Goal: Transaction & Acquisition: Purchase product/service

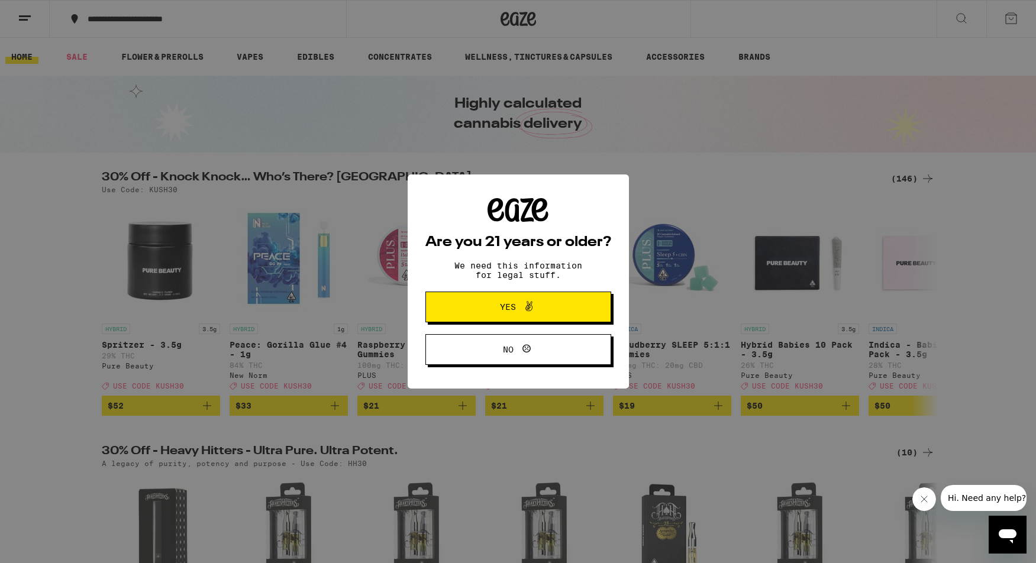
click at [479, 310] on span "Yes" at bounding box center [519, 307] width 90 height 15
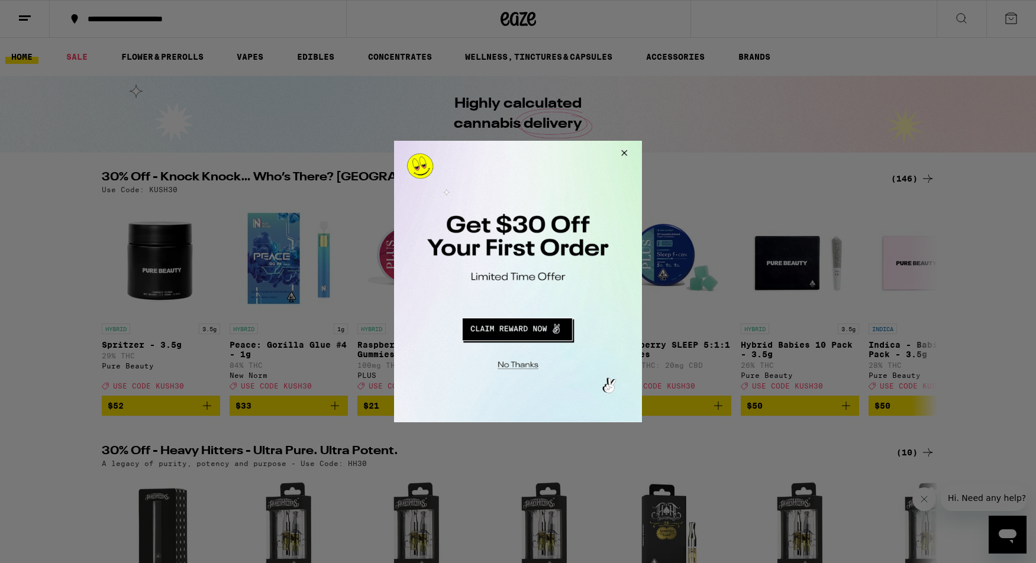
click at [623, 151] on button "Close Modal" at bounding box center [623, 155] width 32 height 28
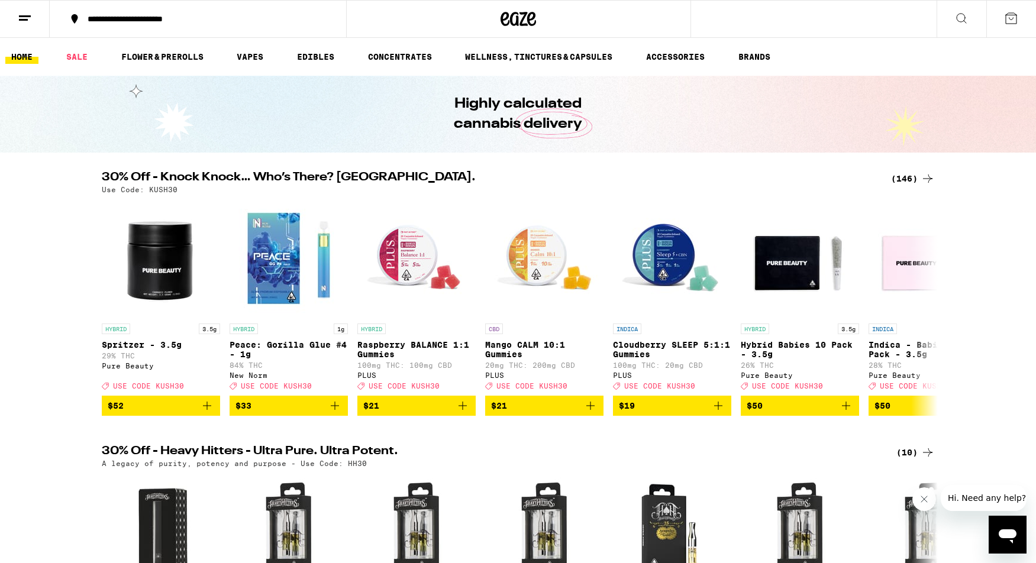
click at [18, 17] on icon at bounding box center [25, 18] width 14 height 14
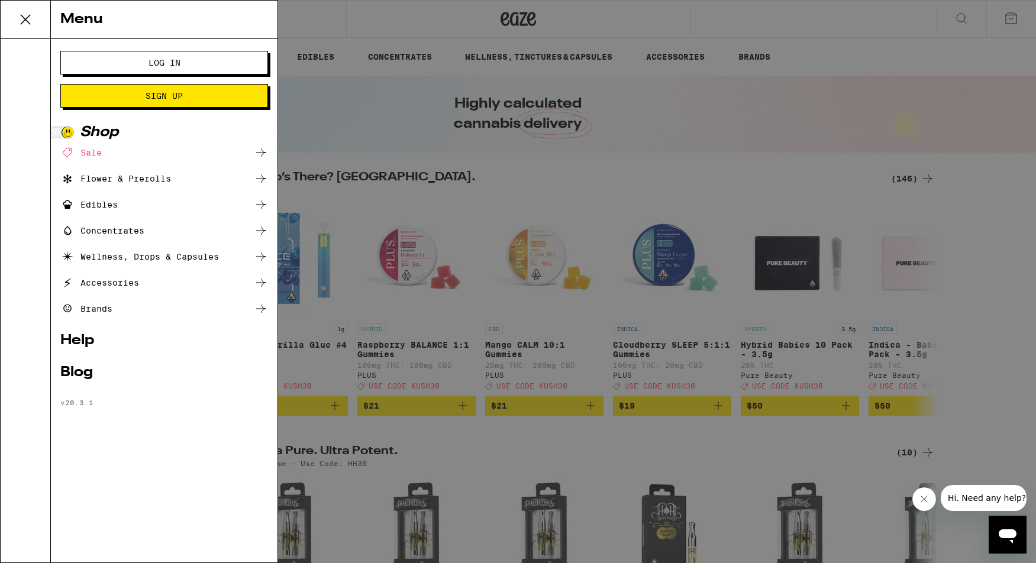
click at [170, 64] on span "Log In" at bounding box center [165, 63] width 32 height 8
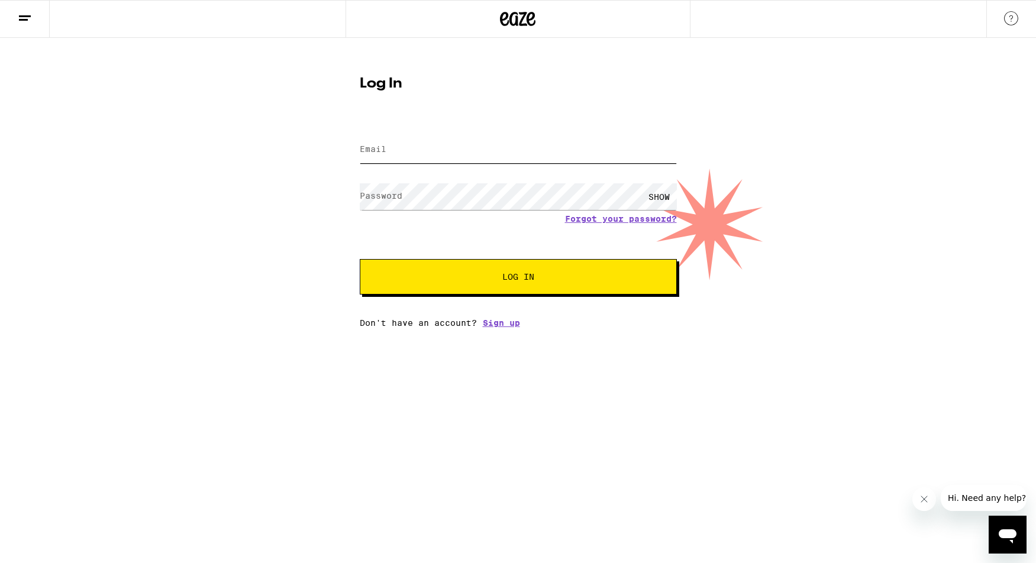
type input "u"
click at [420, 285] on button "Log In" at bounding box center [518, 277] width 317 height 36
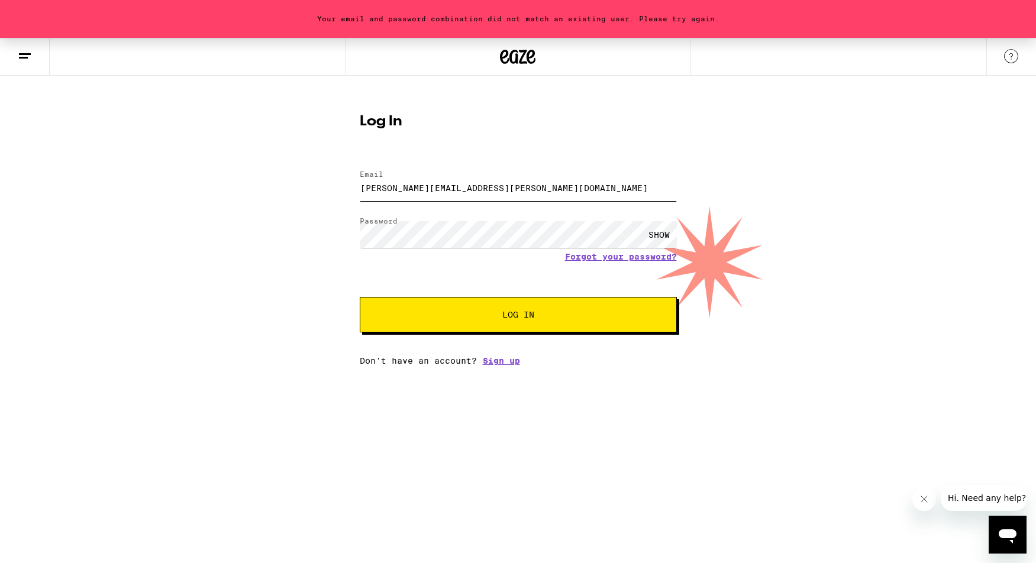
click at [463, 186] on input "jon.neustadter@gmai.com" at bounding box center [518, 188] width 317 height 27
type input "jon.neustadter@gmail.com"
click at [420, 307] on button "Log In" at bounding box center [518, 315] width 317 height 36
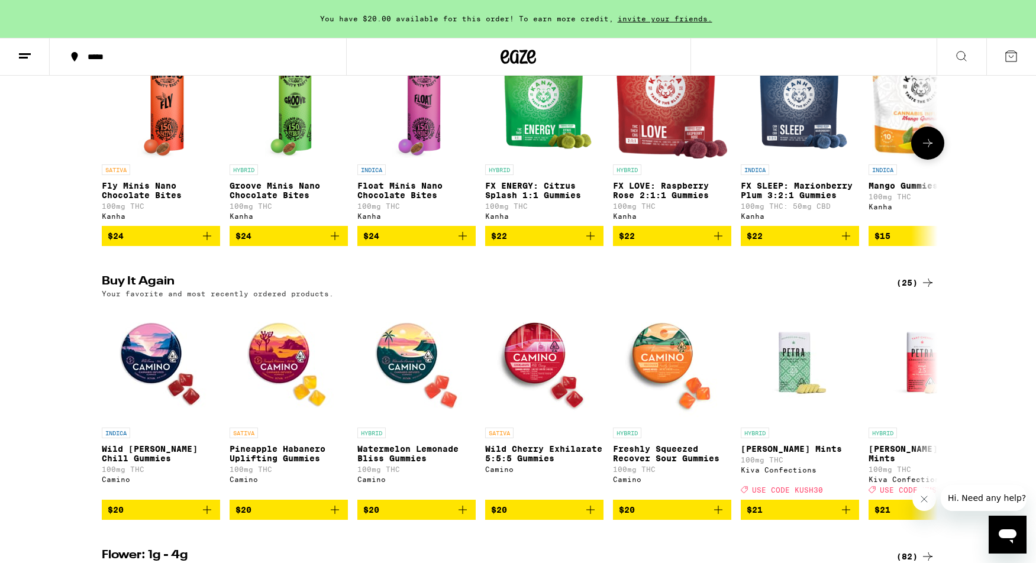
scroll to position [796, 0]
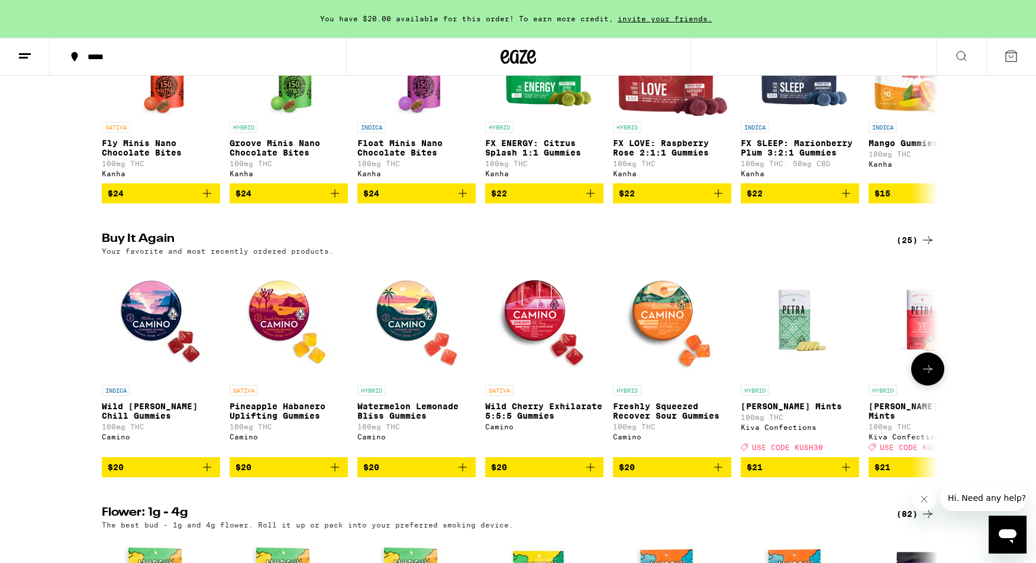
click at [932, 386] on button at bounding box center [928, 369] width 33 height 33
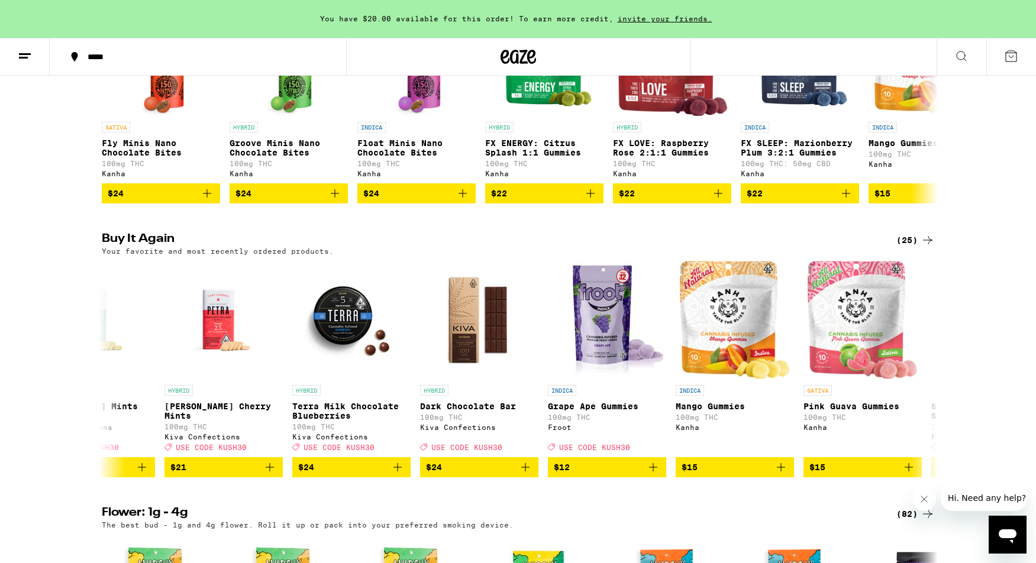
click at [920, 247] on div "(25)" at bounding box center [916, 240] width 38 height 14
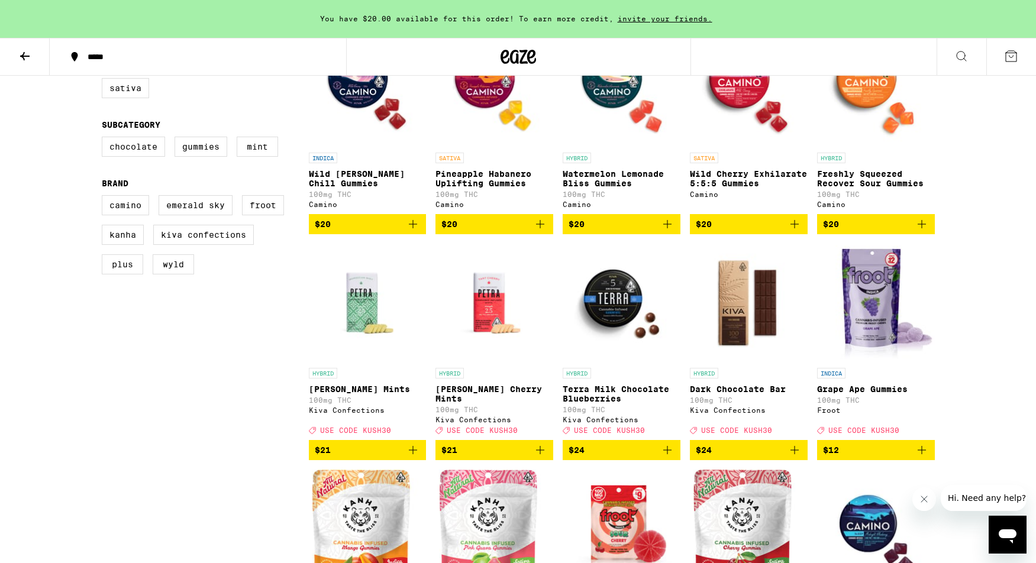
scroll to position [199, 0]
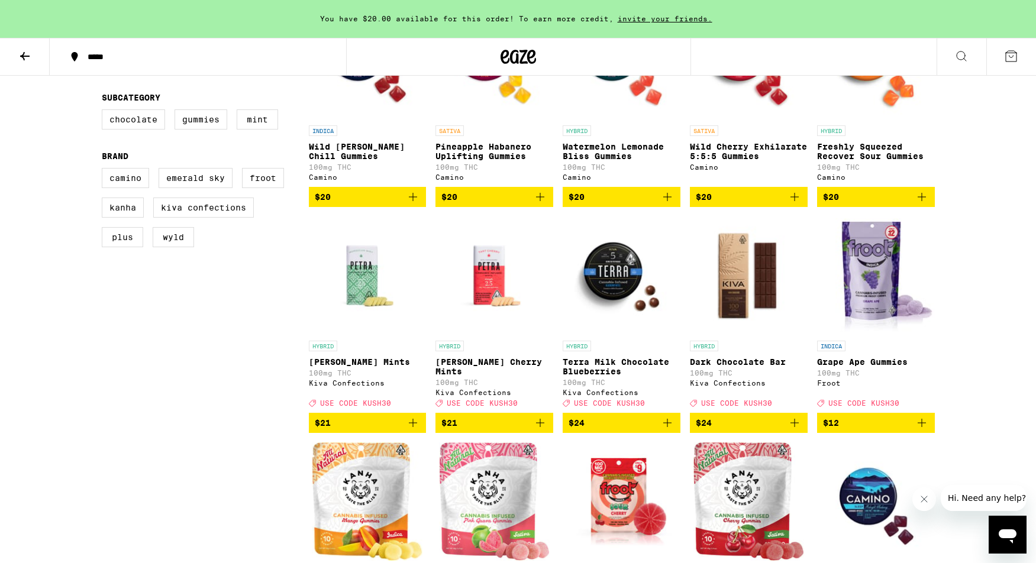
click at [410, 430] on icon "Add to bag" at bounding box center [413, 423] width 14 height 14
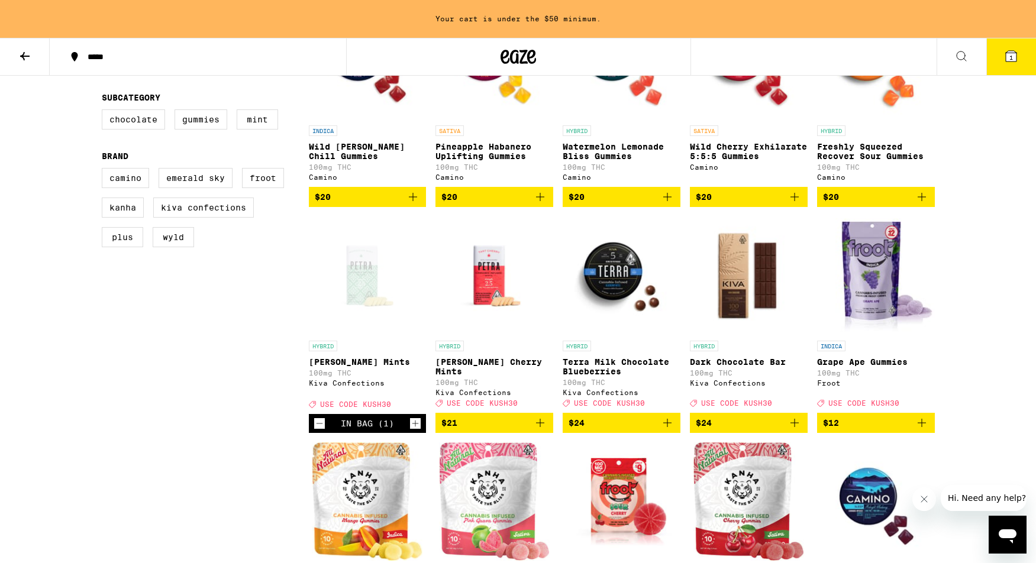
click at [540, 430] on icon "Add to bag" at bounding box center [540, 423] width 14 height 14
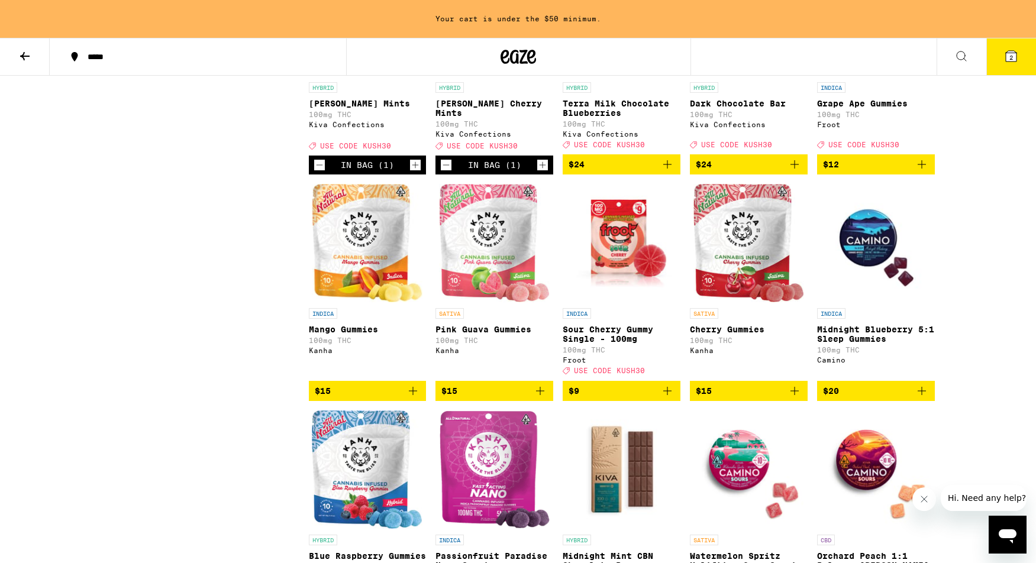
scroll to position [458, 0]
click at [668, 398] on icon "Add to bag" at bounding box center [668, 391] width 14 height 14
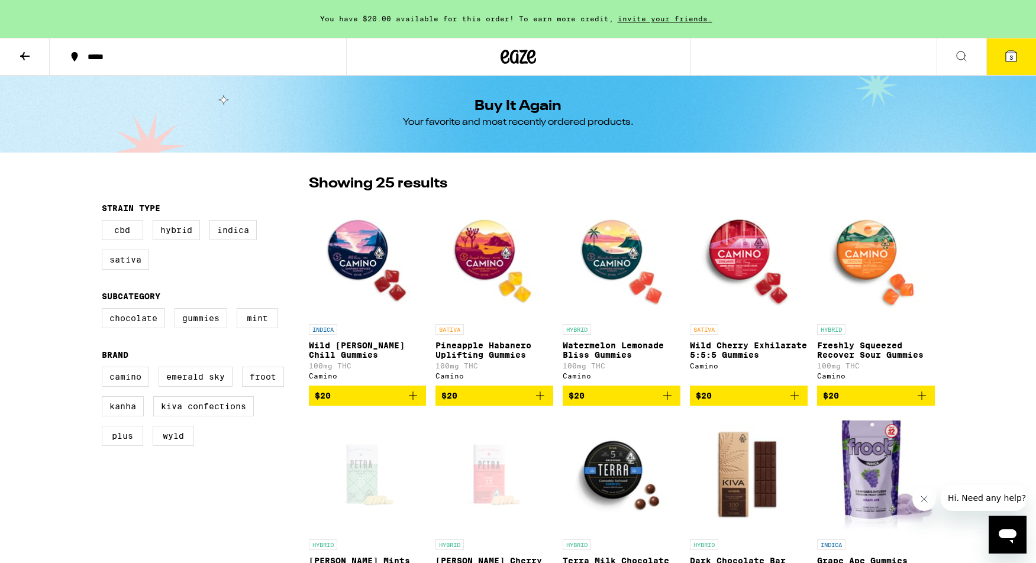
scroll to position [0, 0]
click at [999, 56] on button "3" at bounding box center [1012, 56] width 50 height 37
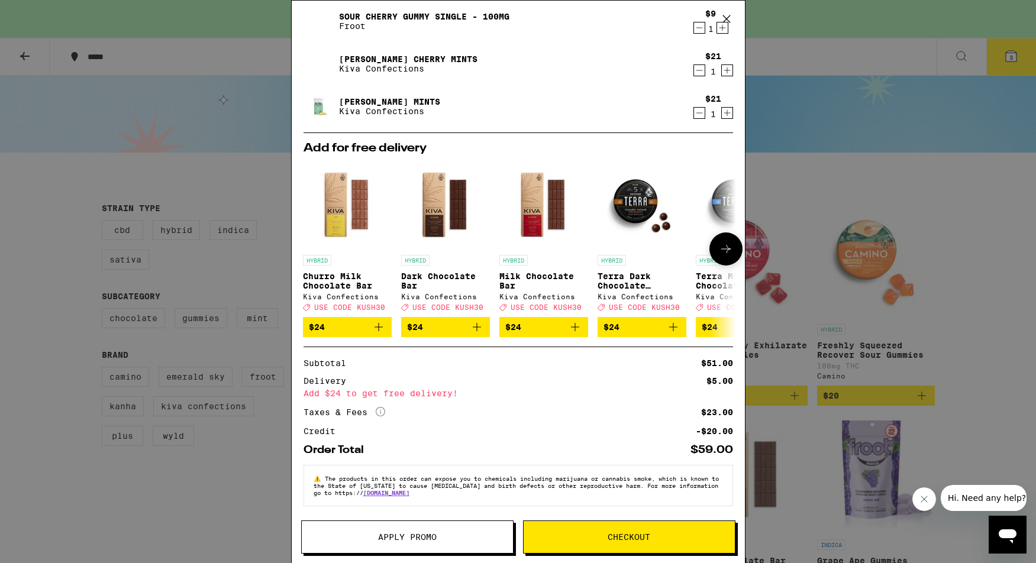
scroll to position [84, 0]
click at [452, 536] on span "Apply Promo" at bounding box center [407, 537] width 211 height 8
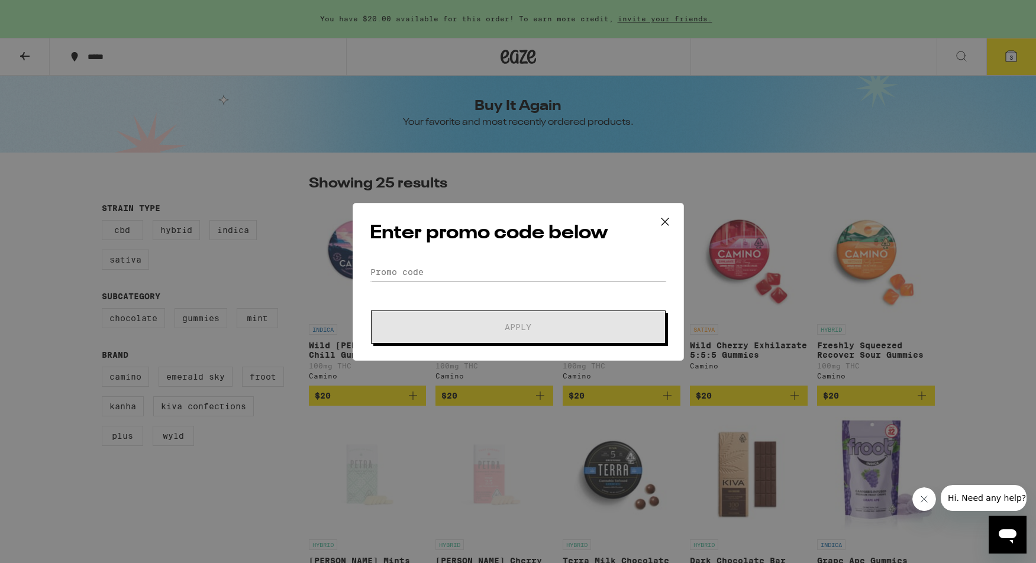
click at [524, 263] on div "Enter promo code below Promo Code Apply" at bounding box center [518, 282] width 331 height 158
click at [481, 280] on input "Promo Code" at bounding box center [518, 272] width 297 height 18
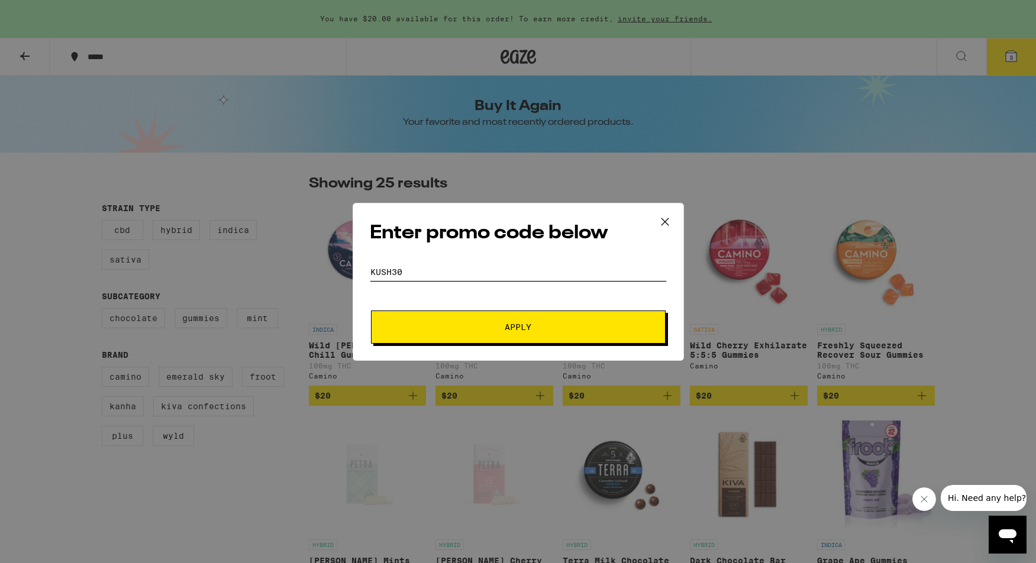
type input "kush30"
click at [520, 334] on button "Apply" at bounding box center [518, 327] width 295 height 33
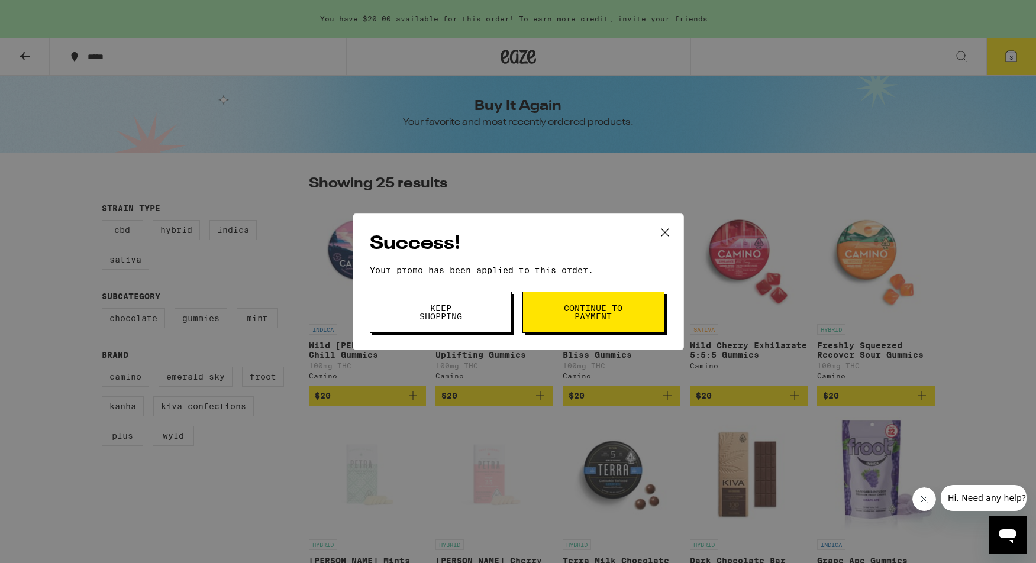
click at [571, 317] on span "Continue to payment" at bounding box center [593, 312] width 60 height 17
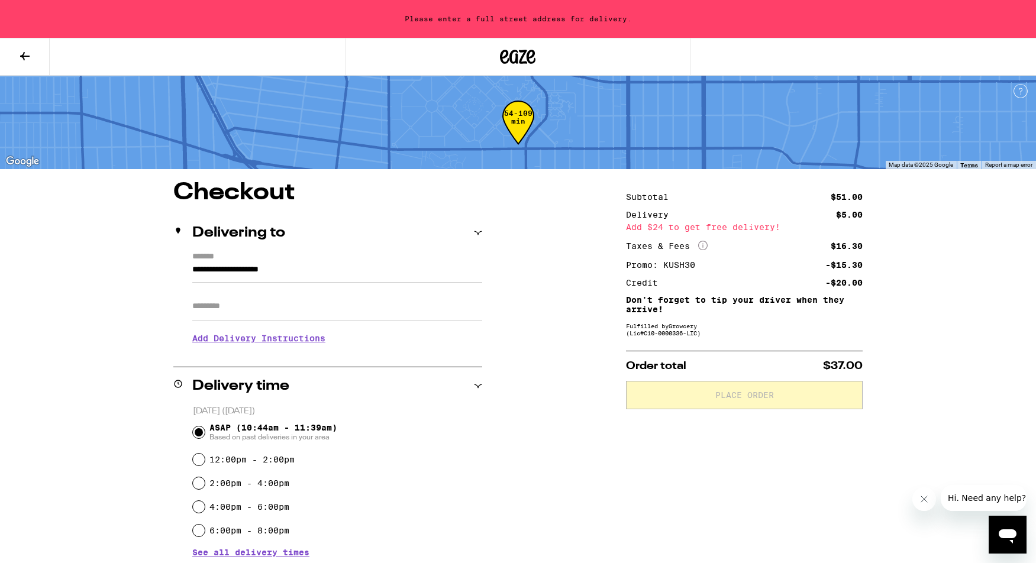
click at [440, 274] on input "**********" at bounding box center [337, 273] width 290 height 20
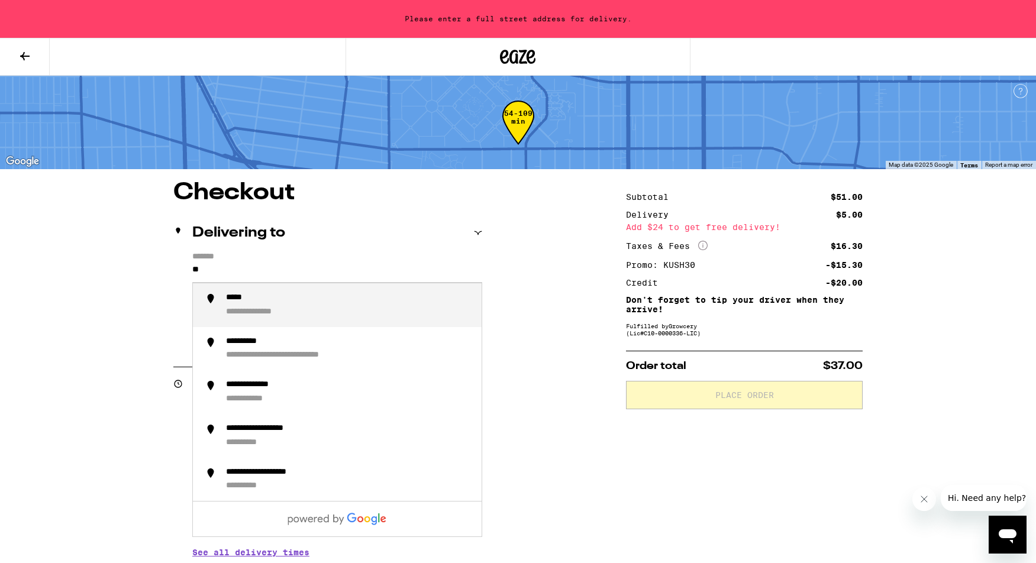
type input "*"
click at [352, 314] on div "**********" at bounding box center [349, 305] width 246 height 25
type input "**********"
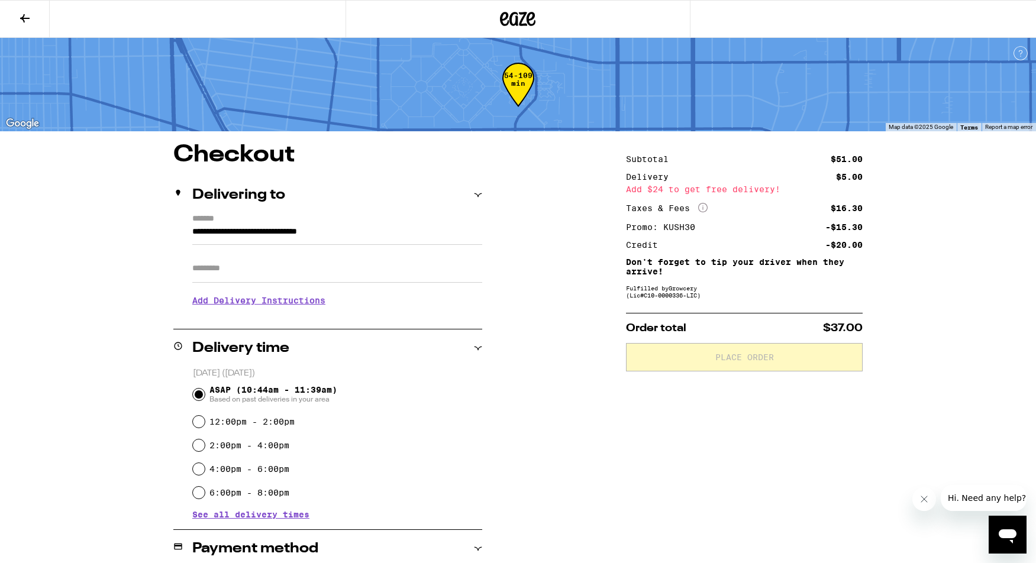
click at [329, 282] on input "Apt/Suite" at bounding box center [337, 269] width 290 height 28
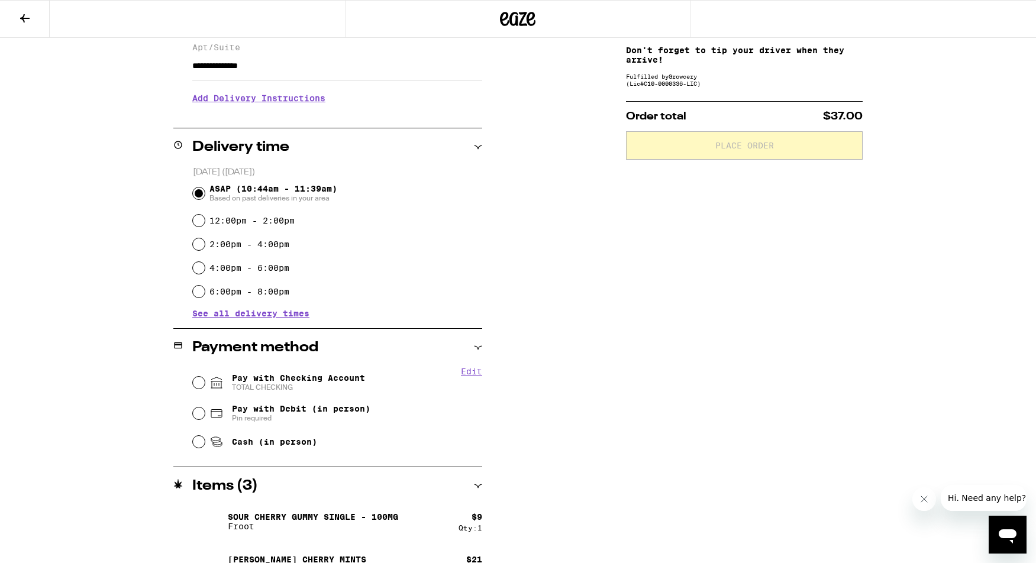
scroll to position [212, 0]
type input "**********"
click at [199, 388] on input "Pay with Checking Account TOTAL CHECKING" at bounding box center [199, 383] width 12 height 12
radio input "true"
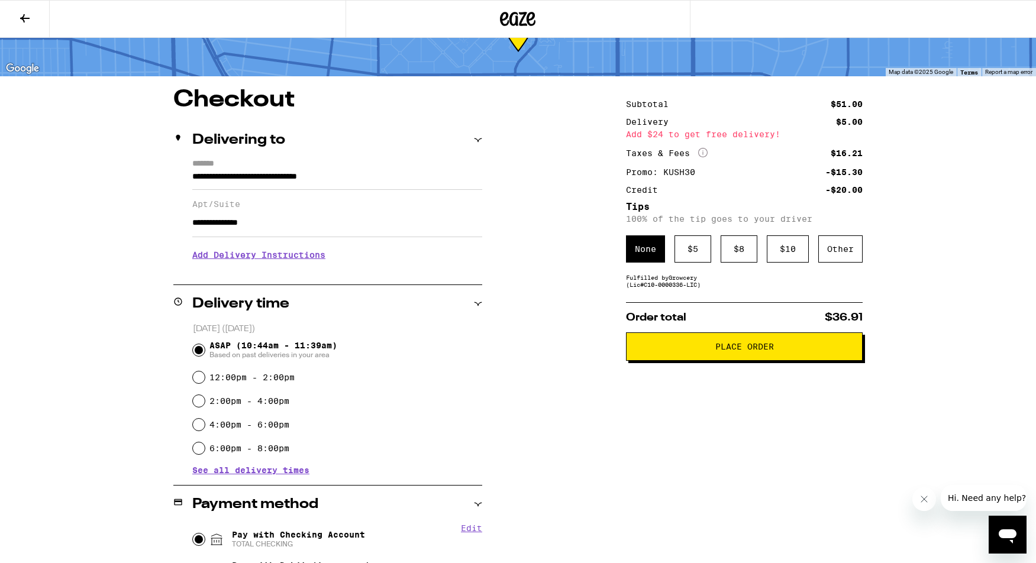
scroll to position [54, 0]
click at [769, 352] on span "Place Order" at bounding box center [745, 347] width 59 height 8
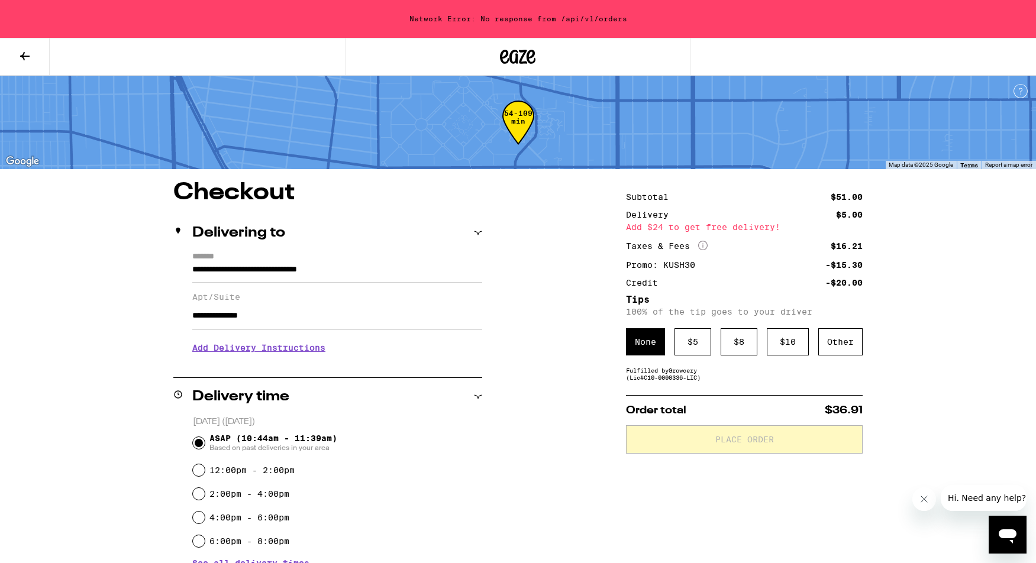
scroll to position [0, 0]
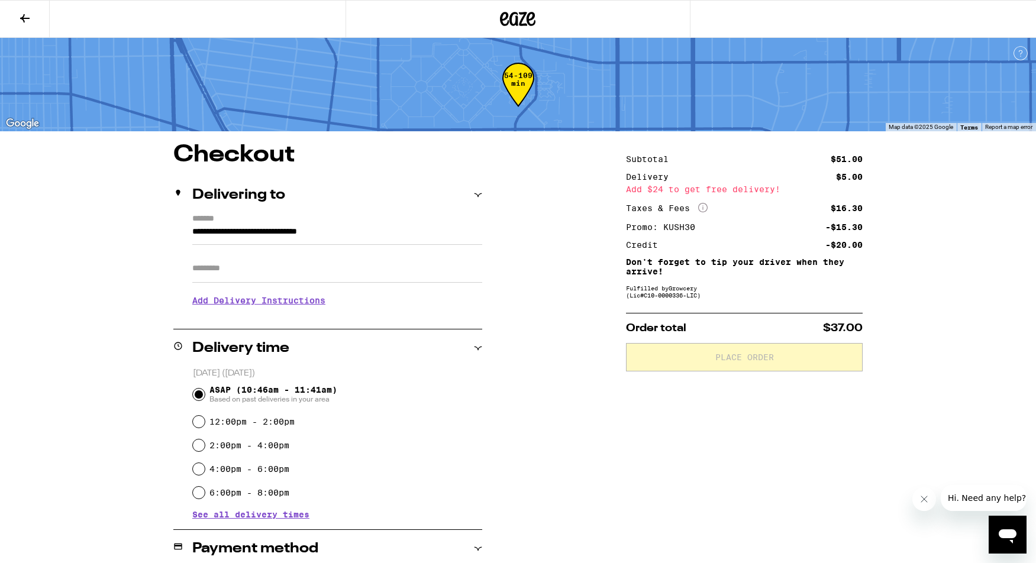
click at [401, 279] on input "Apt/Suite" at bounding box center [337, 269] width 290 height 28
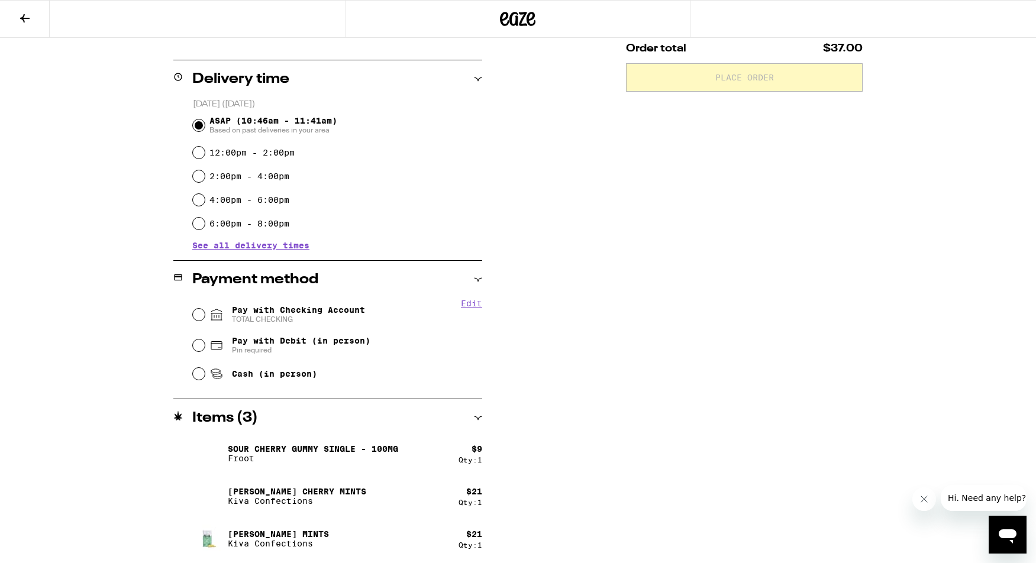
scroll to position [281, 0]
type input "**********"
click at [197, 314] on input "Pay with Checking Account TOTAL CHECKING" at bounding box center [199, 314] width 12 height 12
radio input "true"
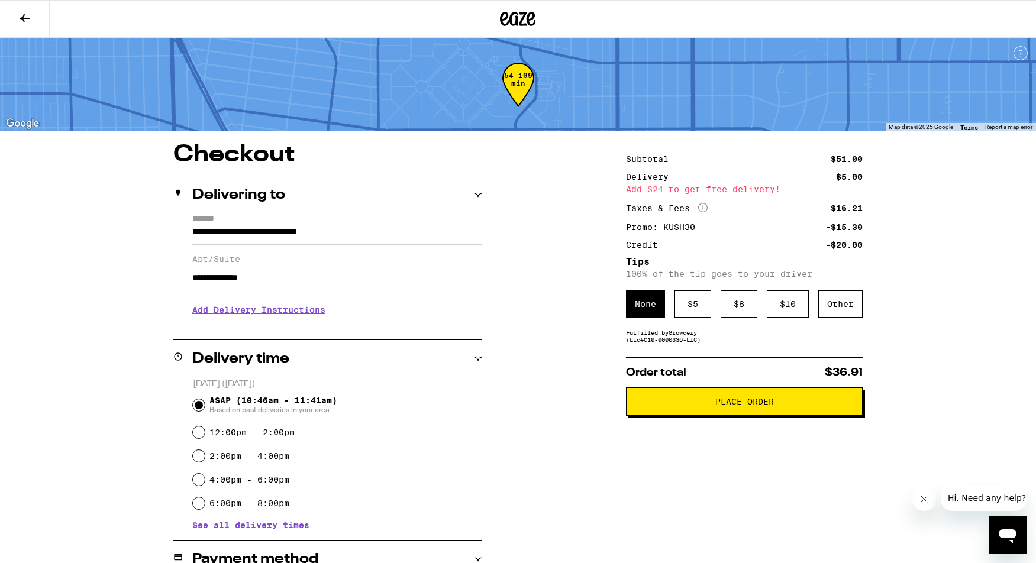
scroll to position [0, 0]
click at [754, 424] on div "Subtotal $51.00 Delivery $5.00 Add $24 to get free delivery! Taxes & Fees More …" at bounding box center [744, 513] width 237 height 740
click at [752, 406] on span "Place Order" at bounding box center [745, 402] width 59 height 8
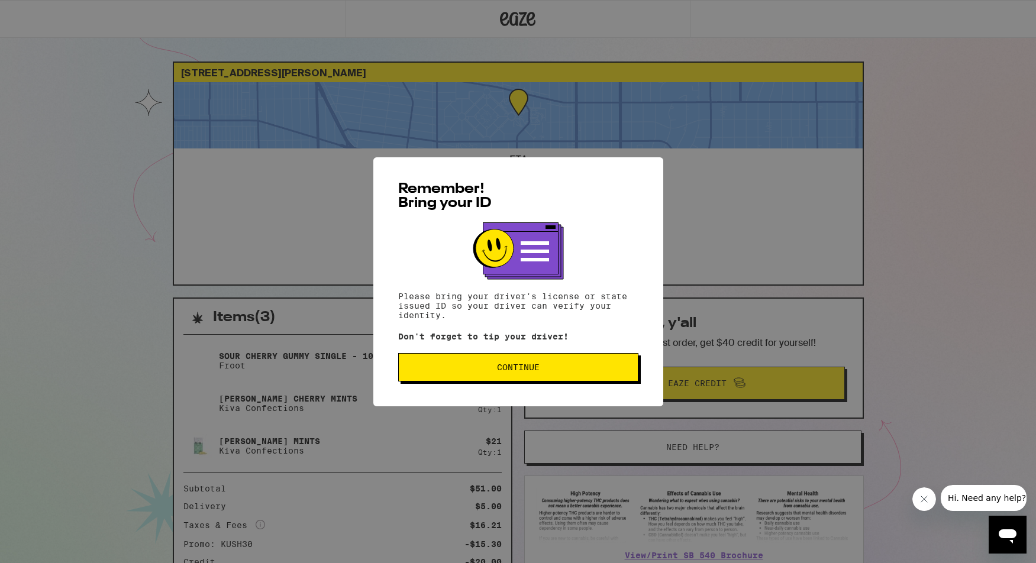
click at [535, 365] on span "Continue" at bounding box center [518, 367] width 43 height 8
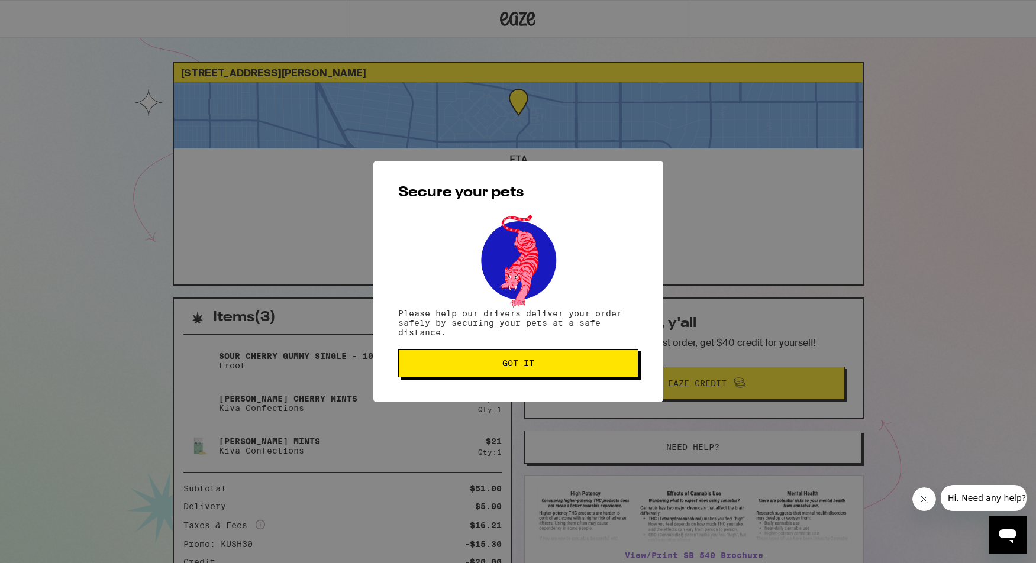
click at [534, 368] on span "Got it" at bounding box center [519, 363] width 32 height 8
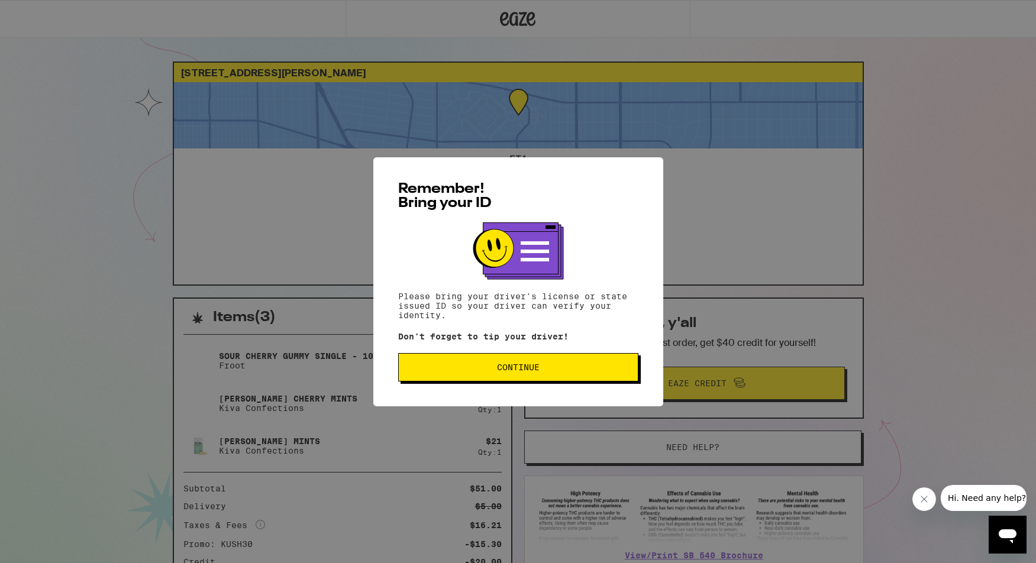
click at [442, 363] on button "Continue" at bounding box center [518, 367] width 240 height 28
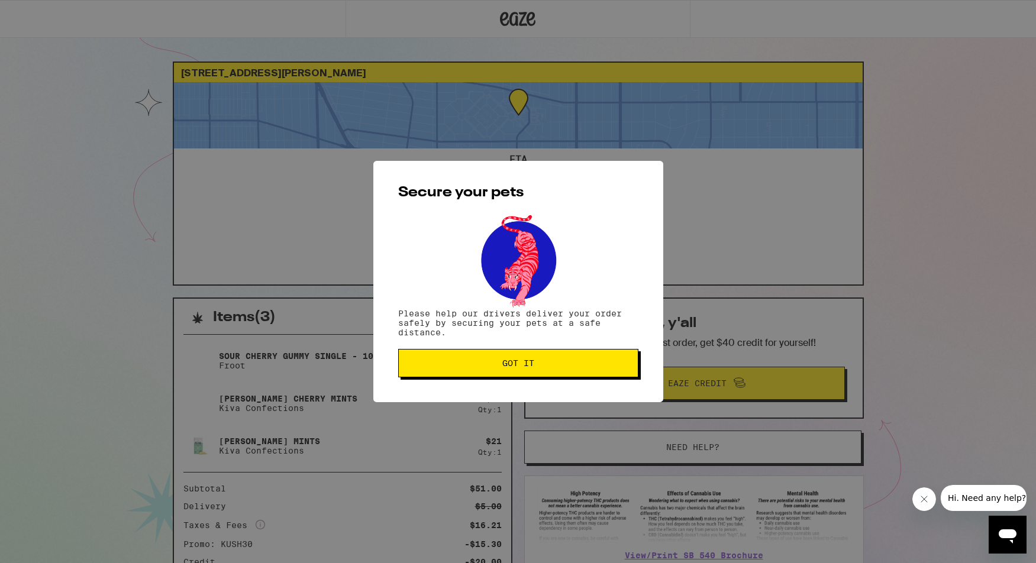
click at [443, 362] on span "Got it" at bounding box center [518, 363] width 220 height 8
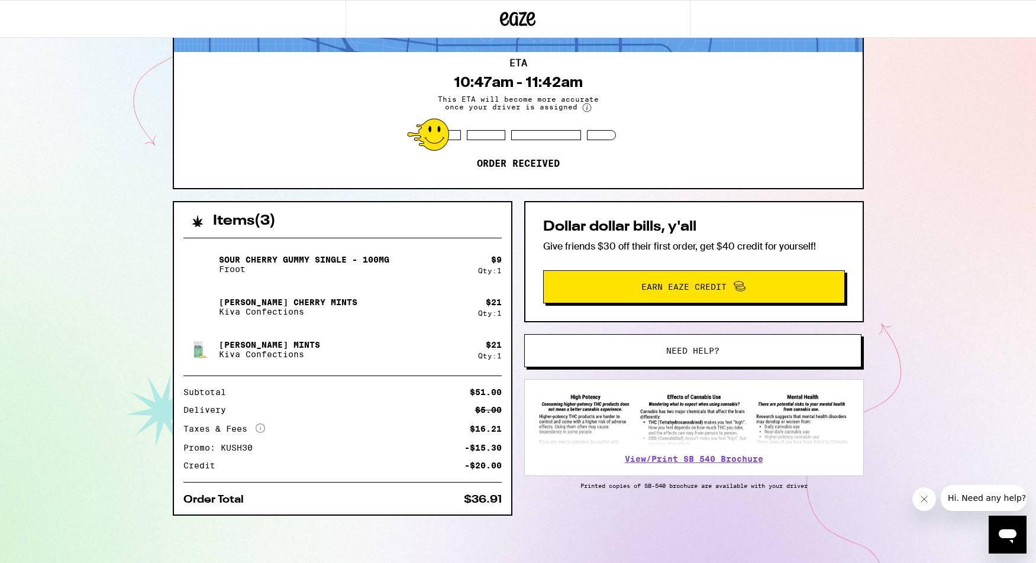
scroll to position [98, 0]
